Goal: Information Seeking & Learning: Learn about a topic

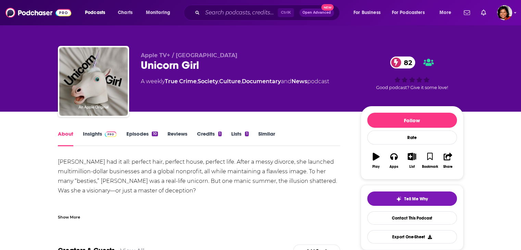
click at [98, 133] on link "Insights" at bounding box center [100, 139] width 34 height 16
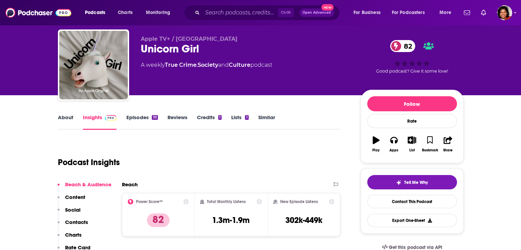
scroll to position [103, 0]
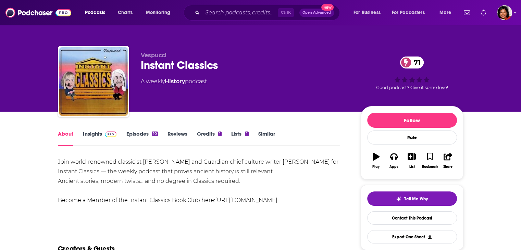
click at [97, 134] on link "Insights" at bounding box center [100, 139] width 34 height 16
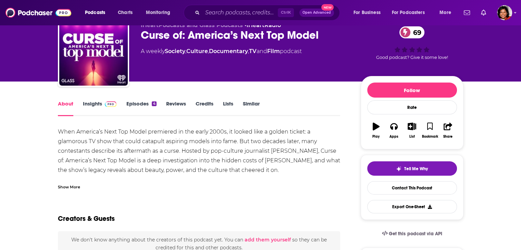
scroll to position [69, 0]
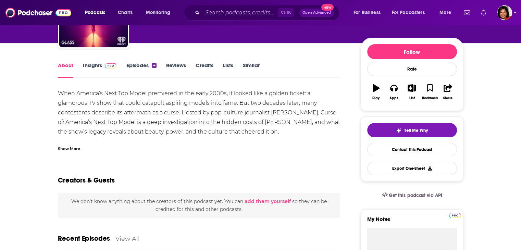
click at [96, 63] on link "Insights" at bounding box center [100, 70] width 34 height 16
